Goal: Information Seeking & Learning: Learn about a topic

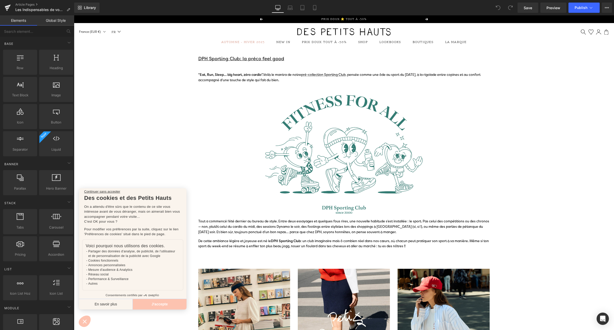
drag, startPoint x: 651, startPoint y: 16, endPoint x: 237, endPoint y: 60, distance: 416.3
click at [237, 60] on u "DPH Sporting Club: la préco feel good" at bounding box center [241, 59] width 86 height 6
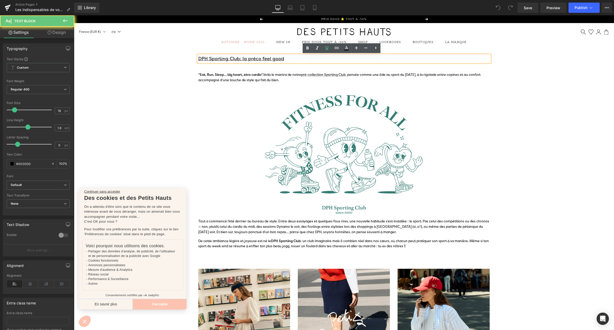
click at [238, 58] on u "DPH Sporting Club: la préco feel good" at bounding box center [241, 59] width 86 height 6
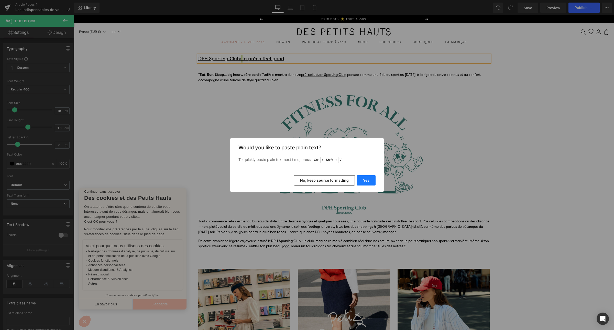
click at [367, 178] on button "Yes" at bounding box center [366, 180] width 19 height 10
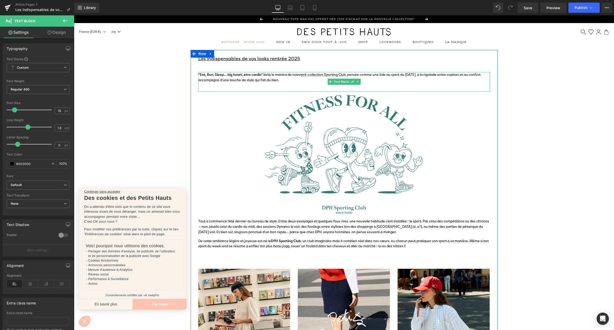
click at [248, 76] on strong ""Eat, Run, Sleep… big heart, zéro cardio"." at bounding box center [230, 74] width 65 height 5
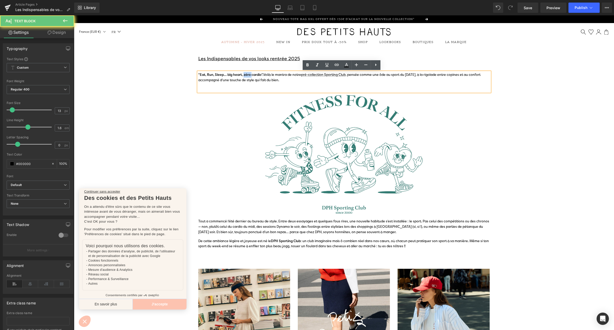
click at [248, 76] on strong ""Eat, Run, Sleep… big heart, zéro cardio"." at bounding box center [230, 74] width 65 height 5
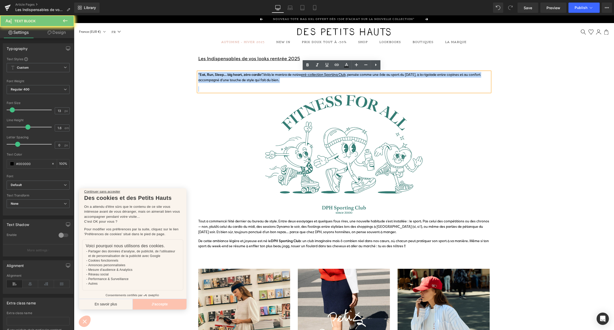
click at [248, 76] on strong ""Eat, Run, Sleep… big heart, zéro cardio"." at bounding box center [230, 74] width 65 height 5
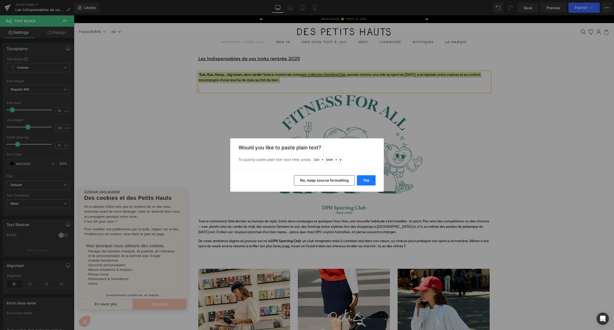
click at [363, 182] on button "Yes" at bounding box center [366, 180] width 19 height 10
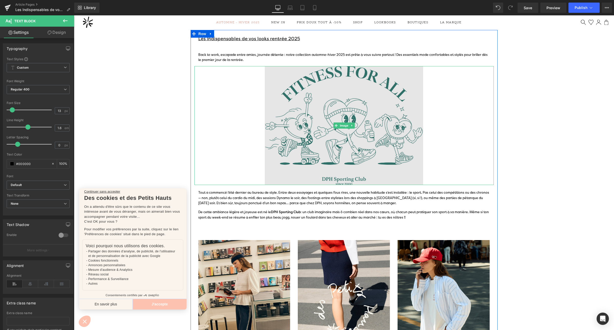
scroll to position [8, 0]
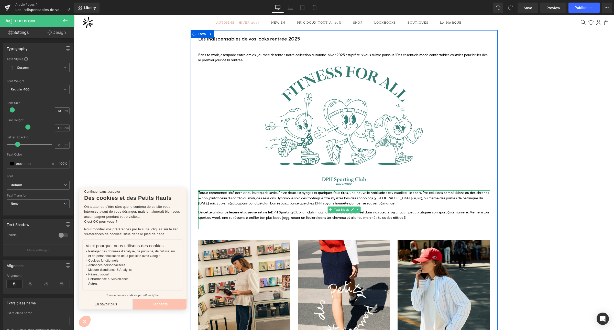
click at [306, 217] on p "De cette ambiance légère et joyeuse est né le DPH Sporting Club : un club imagi…" at bounding box center [344, 214] width 292 height 11
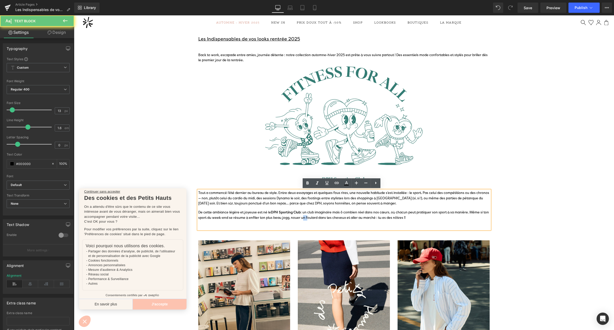
click at [306, 217] on p "De cette ambiance légère et joyeuse est né le DPH Sporting Club : un club imagi…" at bounding box center [344, 214] width 292 height 11
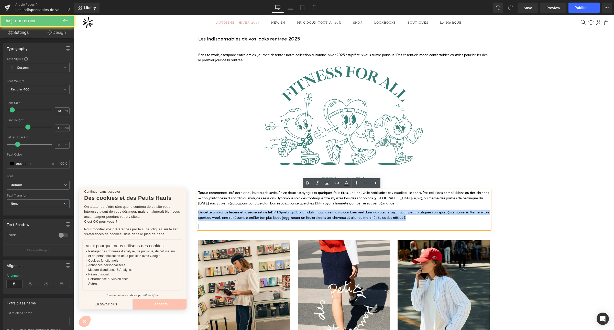
click at [306, 217] on p "De cette ambiance légère et joyeuse est né le DPH Sporting Club : un club imagi…" at bounding box center [344, 214] width 292 height 11
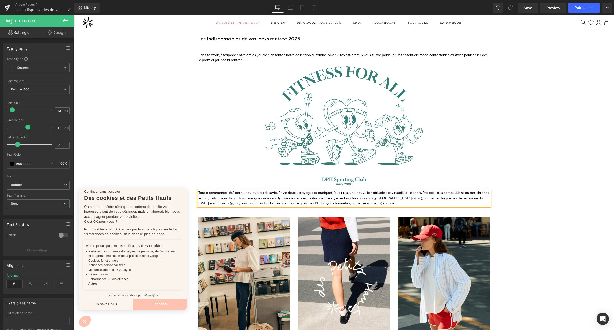
click at [392, 201] on p "Tout a commencé l’été dernier au bureau de style. Entre deux essayages et quelq…" at bounding box center [344, 198] width 292 height 16
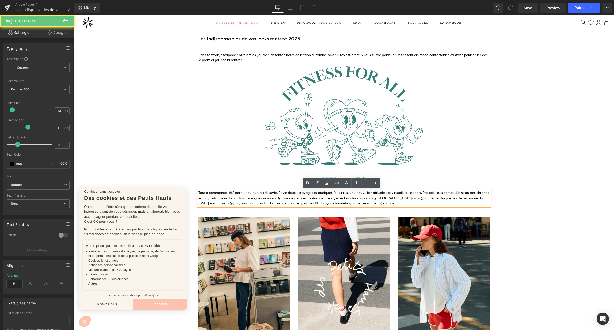
click at [392, 201] on p "Tout a commencé l’été dernier au bureau de style. Entre deux essayages et quelq…" at bounding box center [344, 198] width 292 height 16
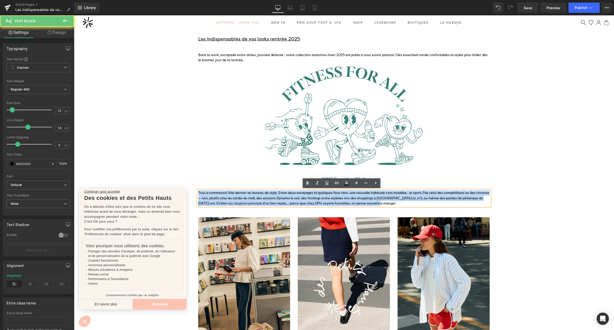
click at [392, 201] on p "Tout a commencé l’été dernier au bureau de style. Entre deux essayages et quelq…" at bounding box center [344, 198] width 292 height 16
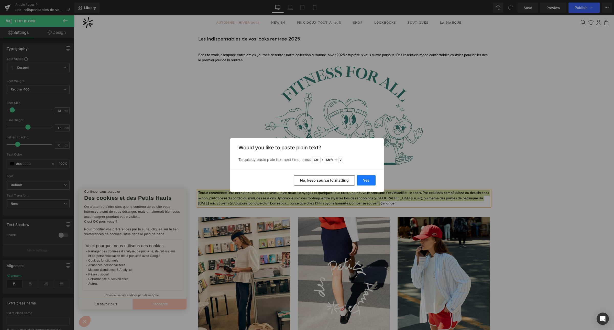
click at [369, 177] on button "Yes" at bounding box center [366, 180] width 19 height 10
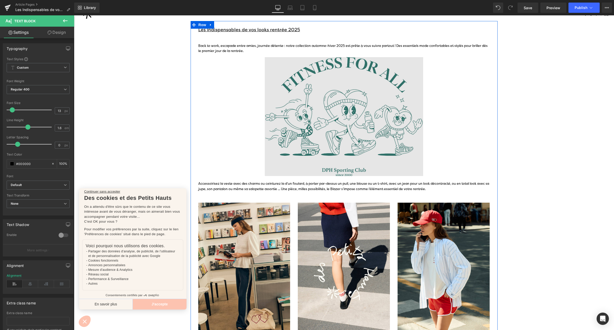
scroll to position [17, 0]
click at [300, 124] on img at bounding box center [344, 116] width 210 height 119
